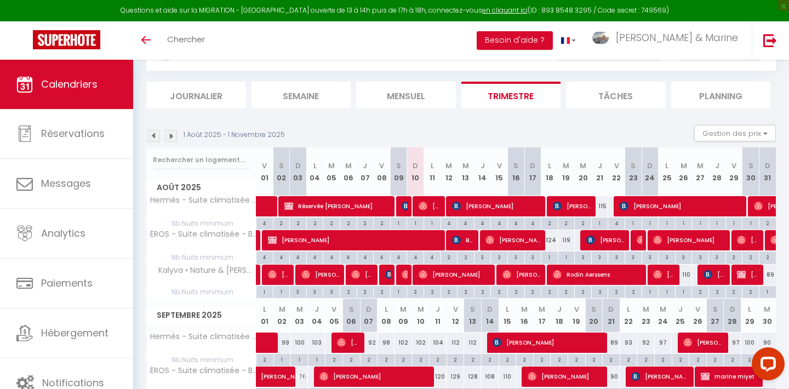
scroll to position [56, 0]
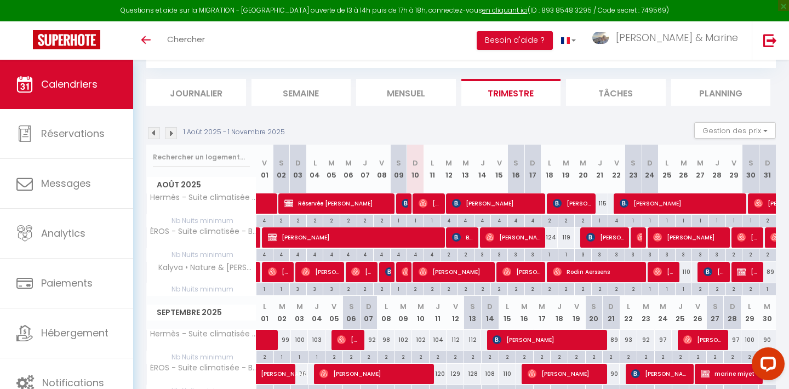
click at [551, 237] on div "124" at bounding box center [549, 237] width 17 height 20
type input "124"
type input "Lun 18 Août 2025"
type input "[DATE] Août 2025"
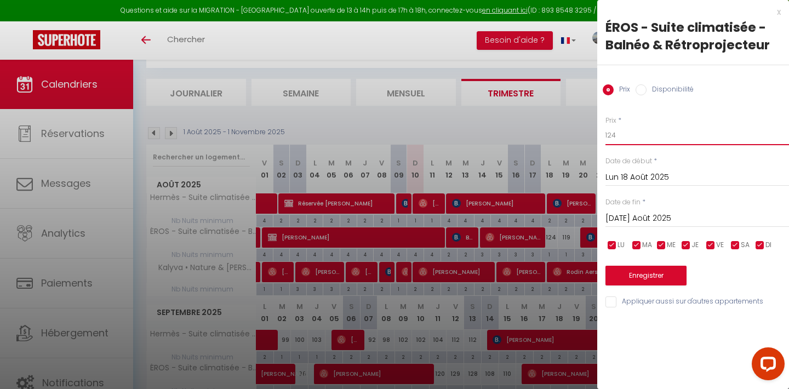
click at [666, 134] on input "124" at bounding box center [697, 135] width 184 height 20
type input "119"
click at [649, 276] on button "Enregistrer" at bounding box center [645, 276] width 81 height 20
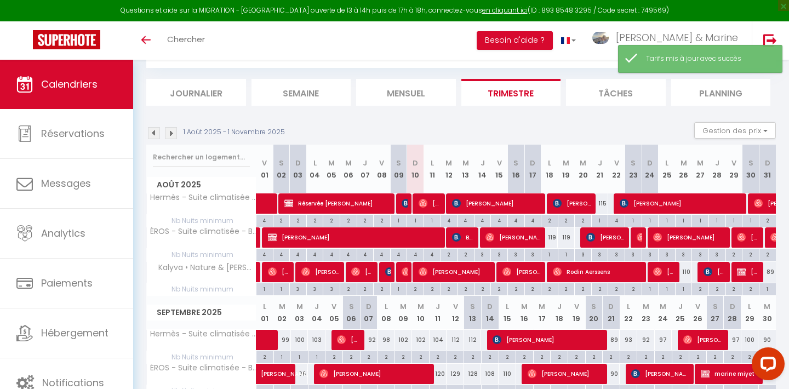
click at [569, 237] on div "119" at bounding box center [566, 237] width 17 height 20
type input "119"
type input "[DATE] Août 2025"
type input "Mer 20 Août 2025"
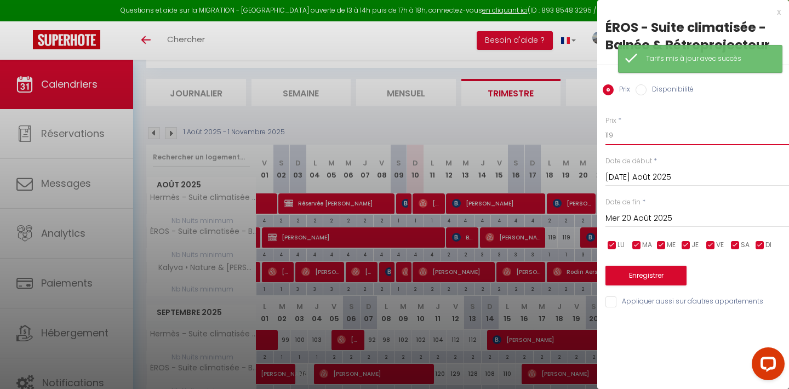
click at [658, 141] on input "119" at bounding box center [697, 135] width 184 height 20
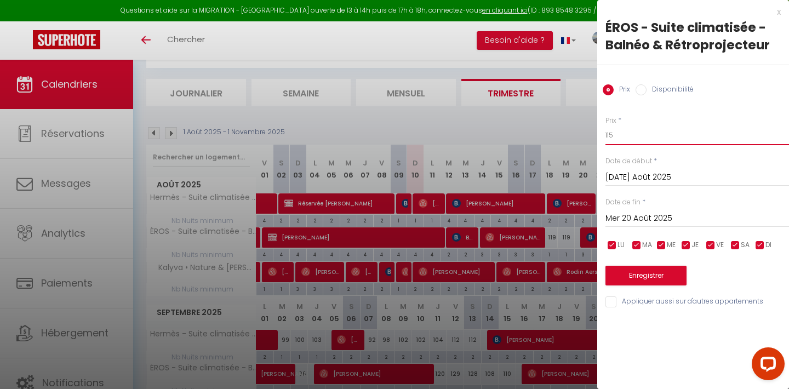
type input "115"
click at [652, 276] on button "Enregistrer" at bounding box center [645, 276] width 81 height 20
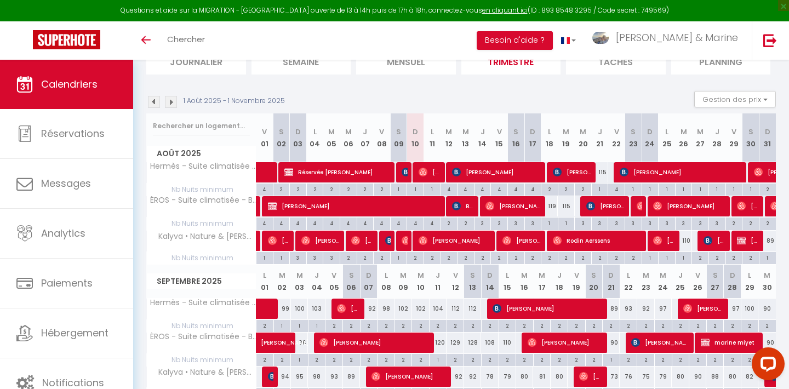
scroll to position [89, 0]
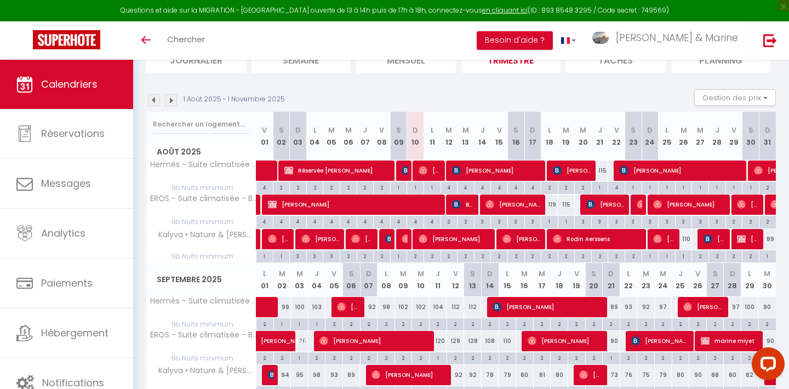
click at [604, 171] on div "115" at bounding box center [599, 171] width 17 height 20
type input "115"
type input "[DEMOGRAPHIC_DATA] 21 Août 2025"
type input "Ven 22 Août 2025"
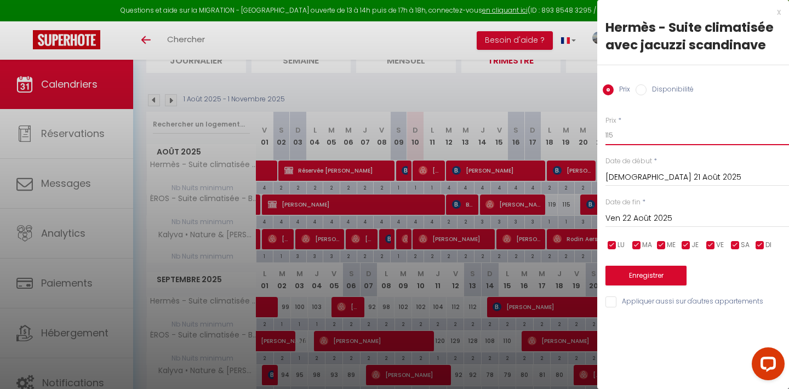
click at [645, 137] on input "115" at bounding box center [697, 135] width 184 height 20
type input "105"
click at [544, 93] on div at bounding box center [394, 194] width 789 height 389
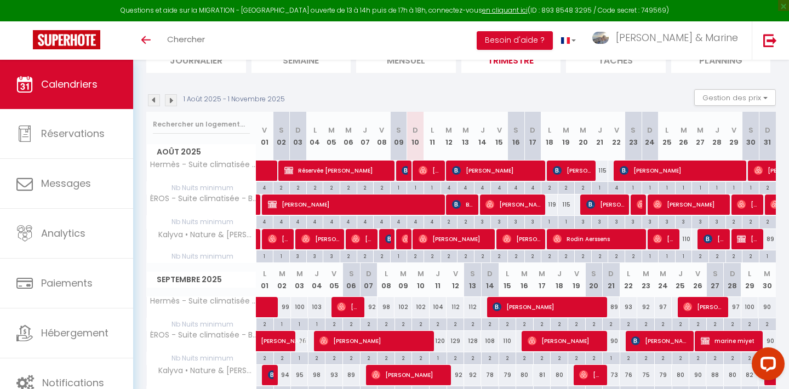
click at [603, 173] on div "115" at bounding box center [599, 171] width 17 height 20
type input "115"
type input "[DEMOGRAPHIC_DATA] 21 Août 2025"
type input "Ven 22 Août 2025"
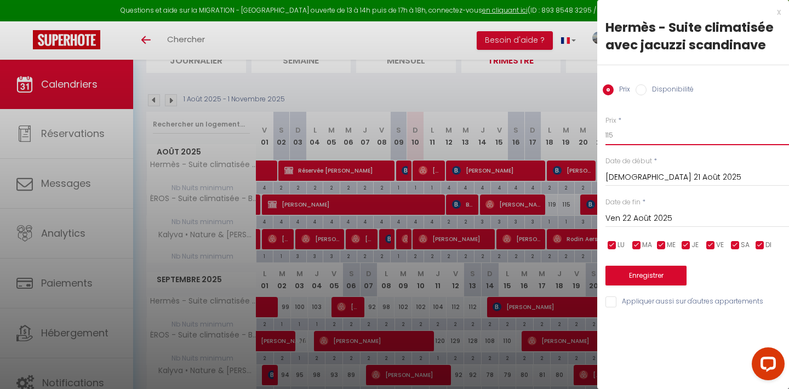
click at [657, 135] on input "115" at bounding box center [697, 135] width 184 height 20
type input "110"
click at [644, 277] on button "Enregistrer" at bounding box center [645, 276] width 81 height 20
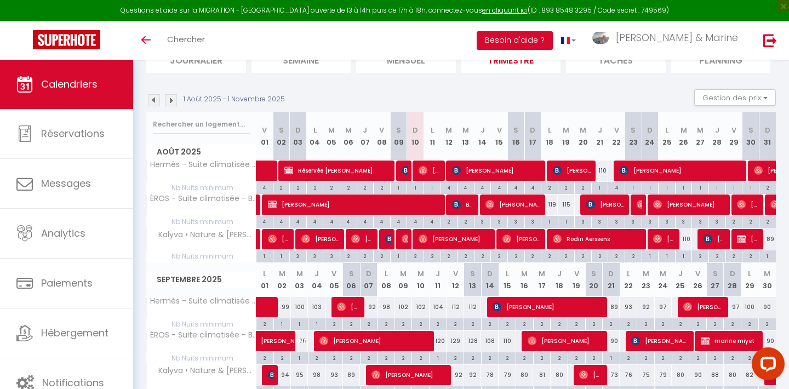
click at [687, 242] on div "110" at bounding box center [683, 239] width 17 height 20
type input "110"
type input "[DATE] Août 2025"
type input "Mer 27 Août 2025"
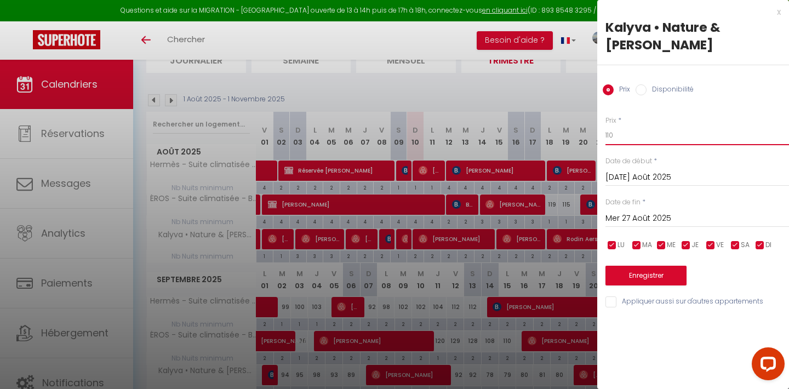
click at [665, 125] on input "110" at bounding box center [697, 135] width 184 height 20
type input "109"
click at [645, 266] on button "Enregistrer" at bounding box center [645, 276] width 81 height 20
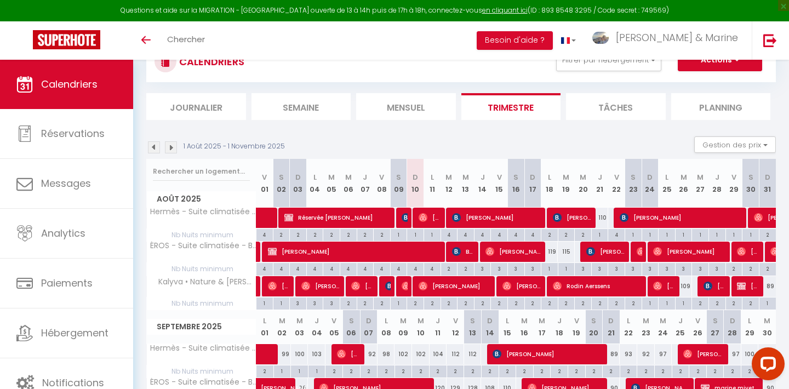
scroll to position [28, 0]
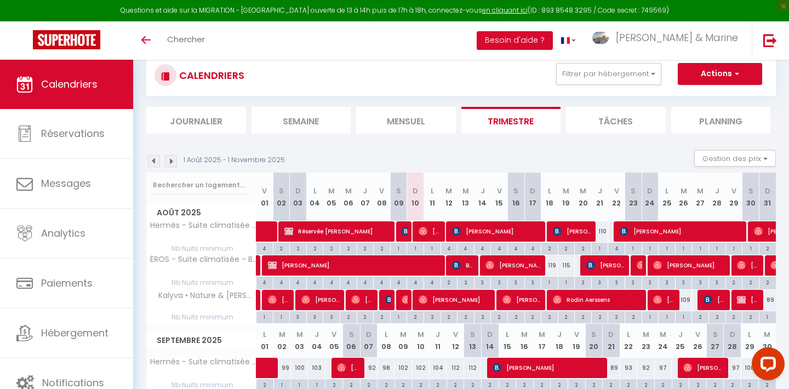
click at [156, 158] on img at bounding box center [154, 161] width 12 height 12
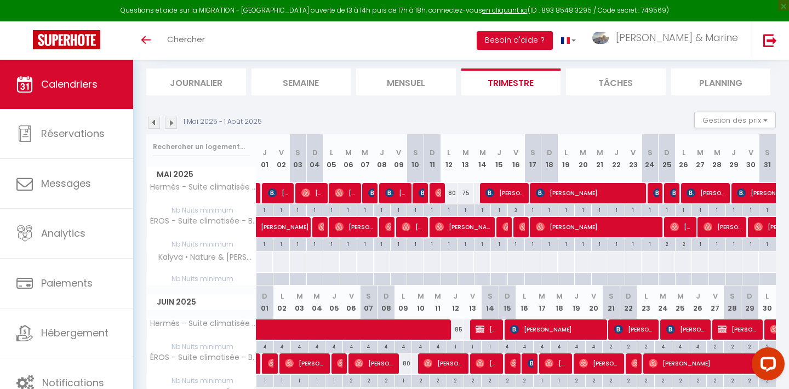
scroll to position [63, 0]
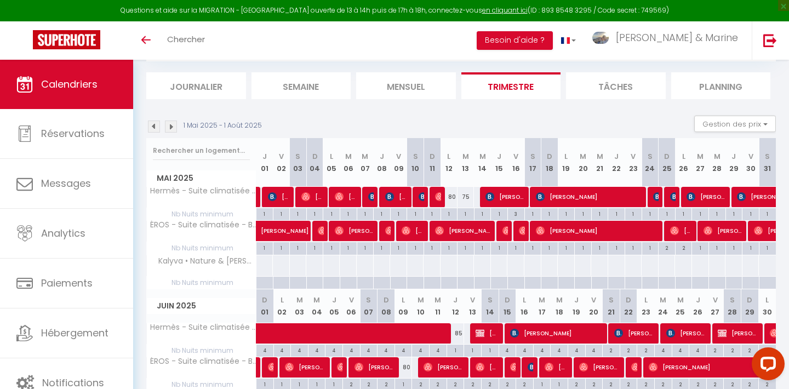
click at [173, 127] on img at bounding box center [171, 127] width 12 height 12
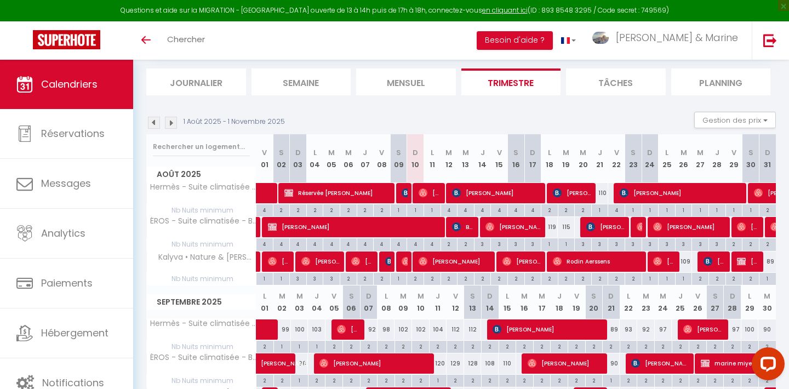
scroll to position [60, 0]
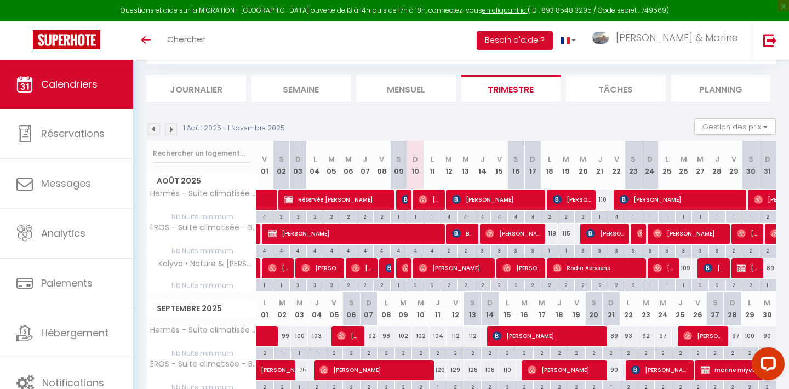
click at [618, 116] on section "1 Août 2025 - 1 Novembre 2025 Gestion des prix Nb Nuits minimum Règles Disponib…" at bounding box center [460, 351] width 629 height 489
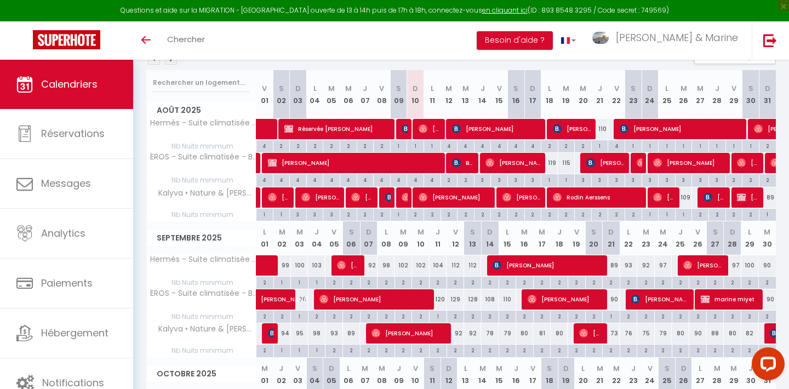
scroll to position [131, 0]
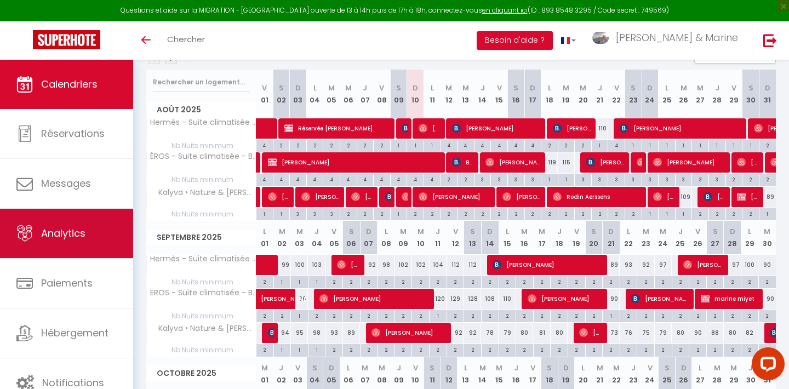
click at [72, 236] on span "Analytics" at bounding box center [63, 233] width 44 height 14
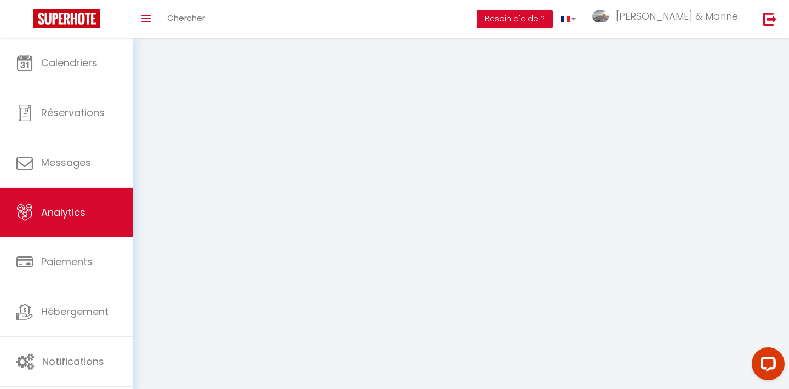
select select "2025"
select select "8"
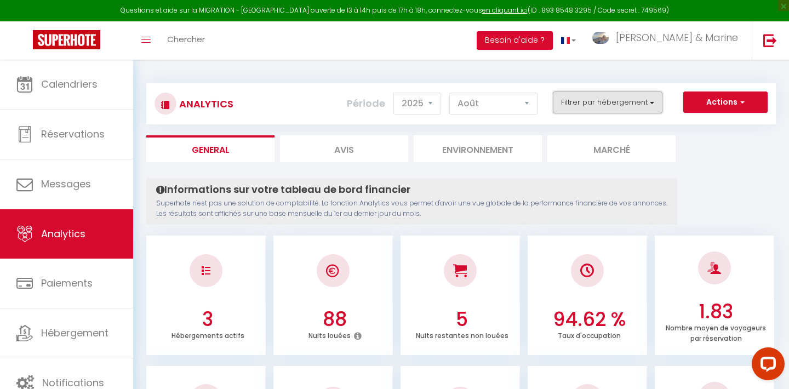
click at [618, 106] on button "Filtrer par hébergement" at bounding box center [608, 102] width 110 height 22
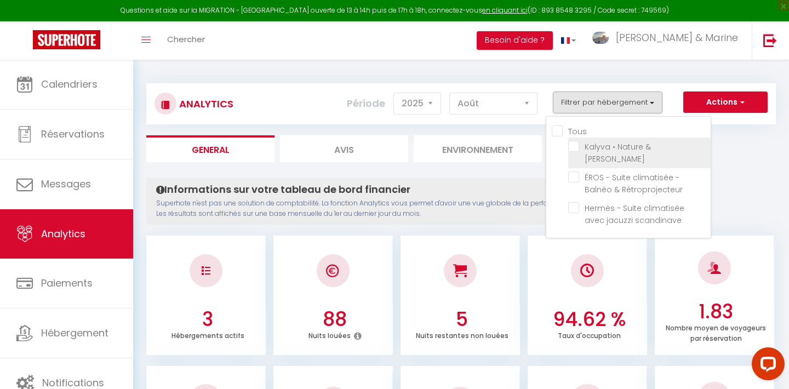
click at [578, 143] on Jacuzzi "checkbox" at bounding box center [639, 146] width 142 height 11
checkbox Jacuzzi "true"
checkbox Rétroprojecteur "false"
checkbox scandinave "false"
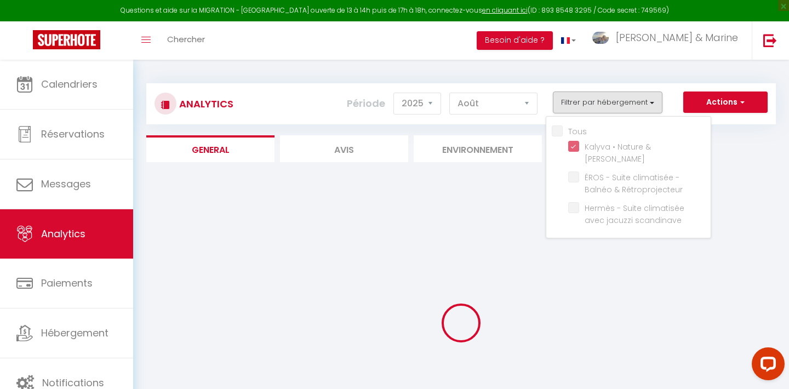
checkbox Rétroprojecteur "false"
checkbox scandinave "false"
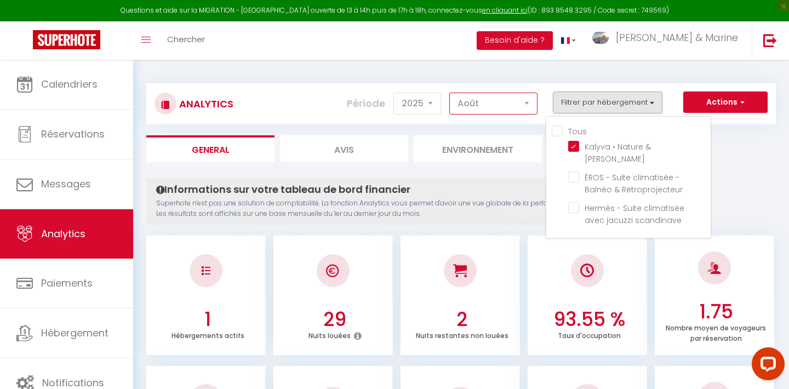
click at [525, 105] on select "[PERSON_NAME] Mars [PERSON_NAME] Juin Juillet Août Septembre Octobre Novembre D…" at bounding box center [493, 104] width 88 height 22
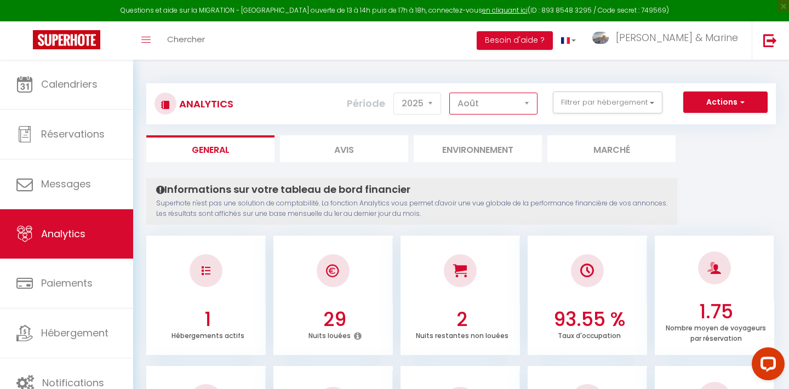
select select "9"
click at [712, 158] on ul "General Avis Environnement Marché" at bounding box center [460, 148] width 629 height 27
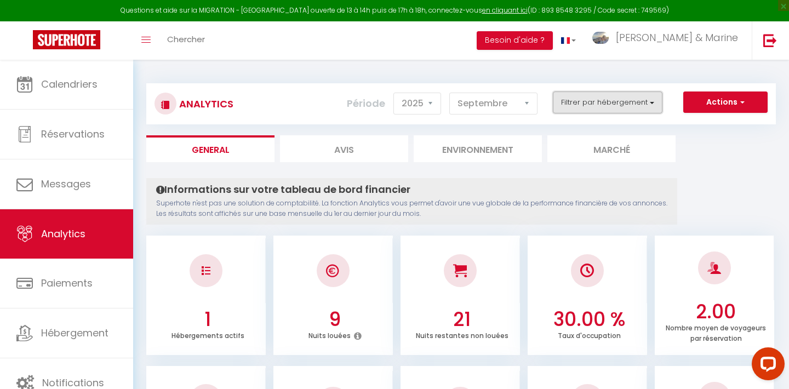
click at [643, 111] on button "Filtrer par hébergement" at bounding box center [608, 102] width 110 height 22
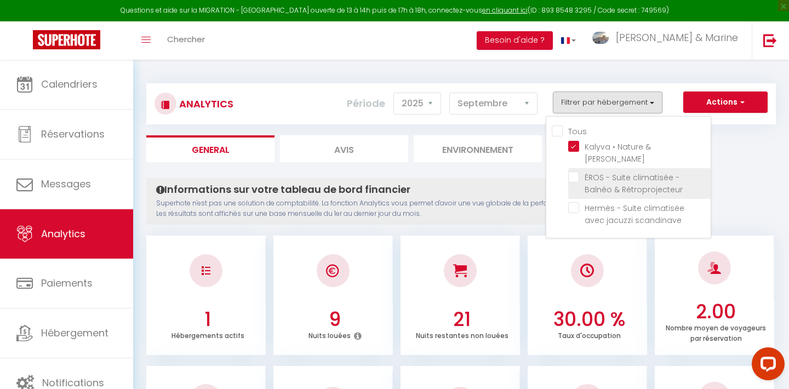
click at [576, 171] on Rétroprojecteur "checkbox" at bounding box center [639, 176] width 142 height 11
checkbox Rétroprojecteur "true"
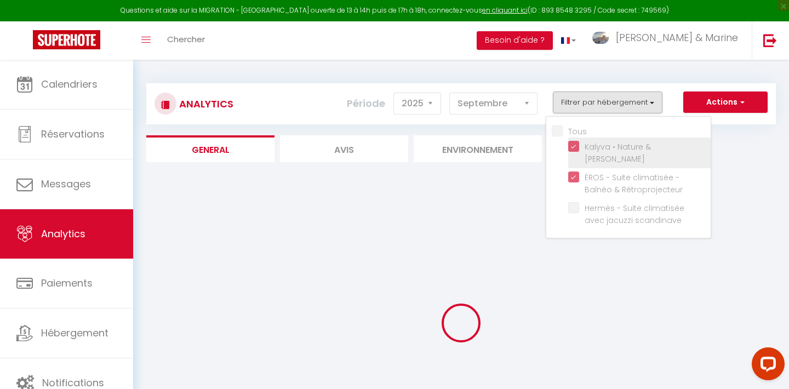
checkbox scandinave "false"
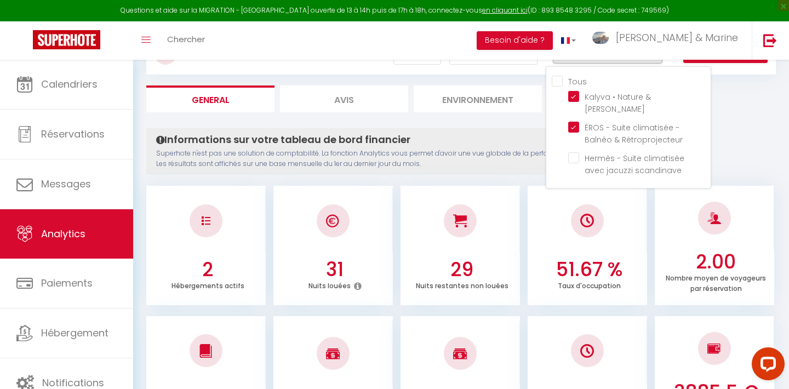
scroll to position [48, 0]
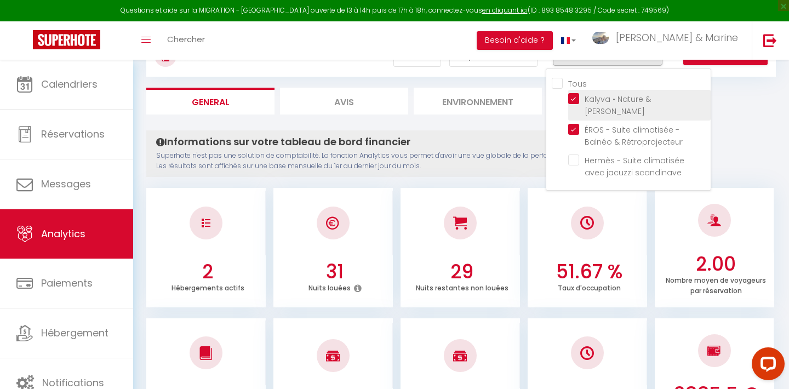
click at [580, 98] on Jacuzzi "checkbox" at bounding box center [639, 98] width 142 height 11
checkbox Jacuzzi "false"
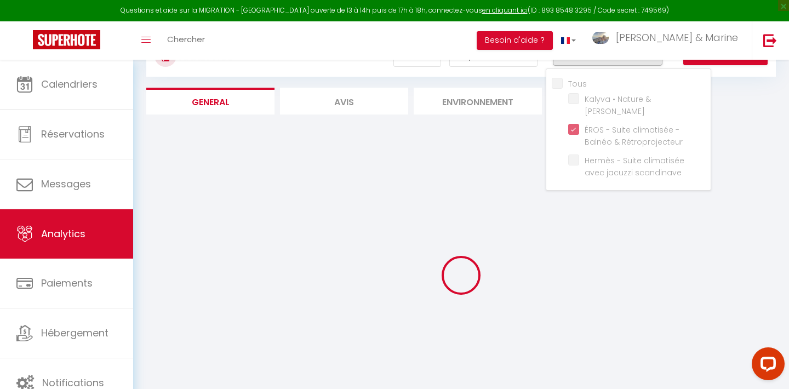
checkbox scandinave "false"
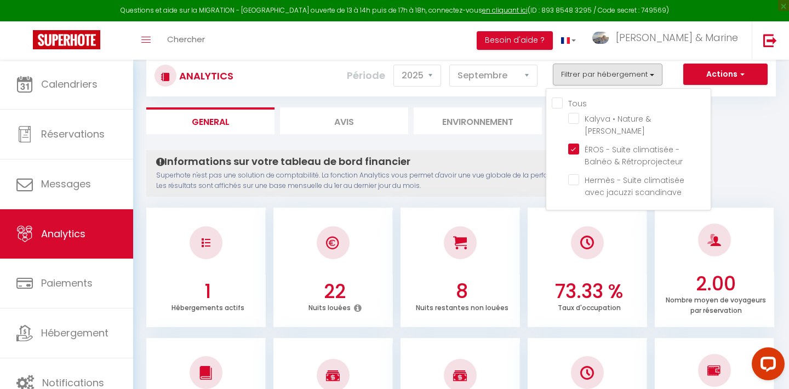
scroll to position [27, 0]
click at [558, 102] on input "Tous" at bounding box center [631, 103] width 159 height 11
checkbox input "true"
checkbox Jacuzzi "true"
checkbox scandinave "true"
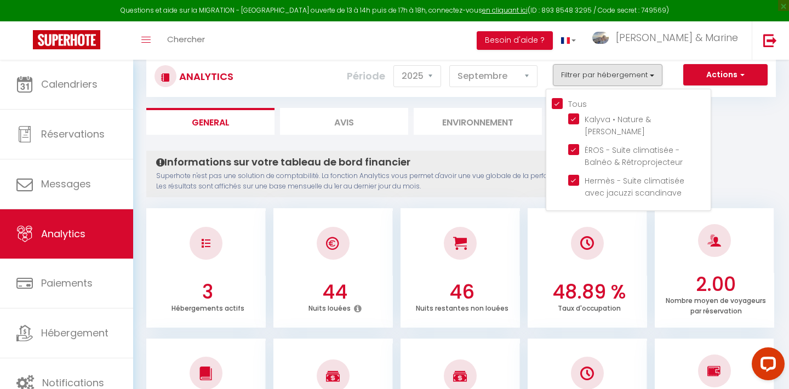
click at [740, 134] on ul "General Avis Environnement Marché" at bounding box center [460, 121] width 629 height 27
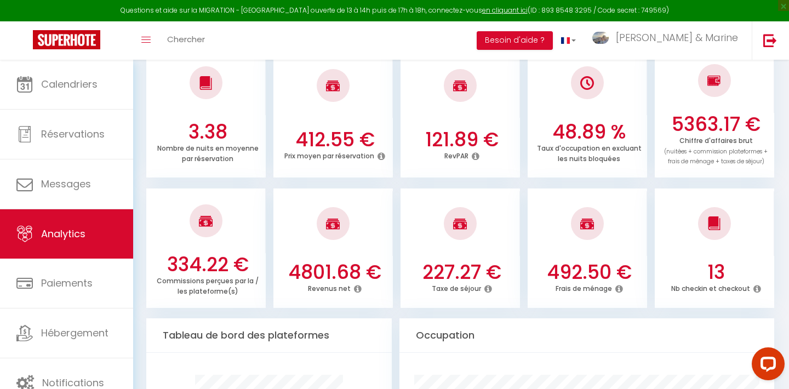
scroll to position [366, 0]
